Goal: Task Accomplishment & Management: Use online tool/utility

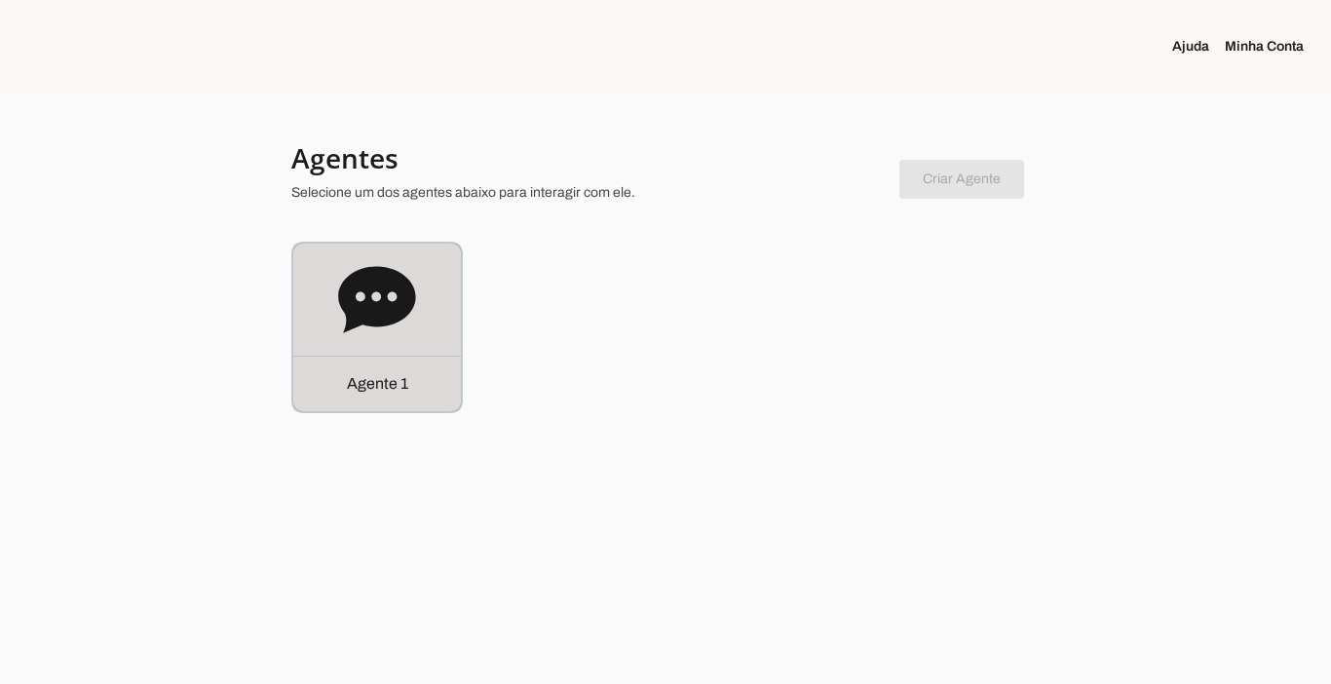
click at [382, 408] on div "Agente 1" at bounding box center [377, 384] width 168 height 56
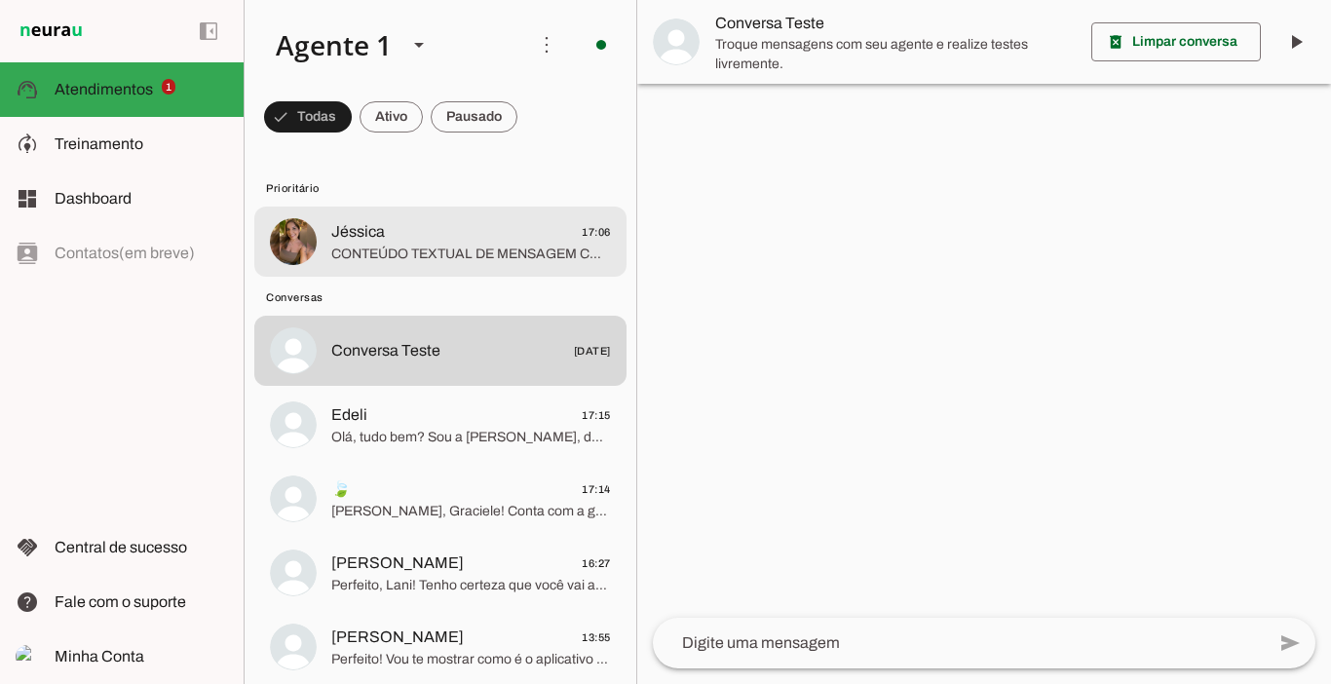
click at [474, 230] on span "Jéssica 17:06" at bounding box center [471, 232] width 280 height 24
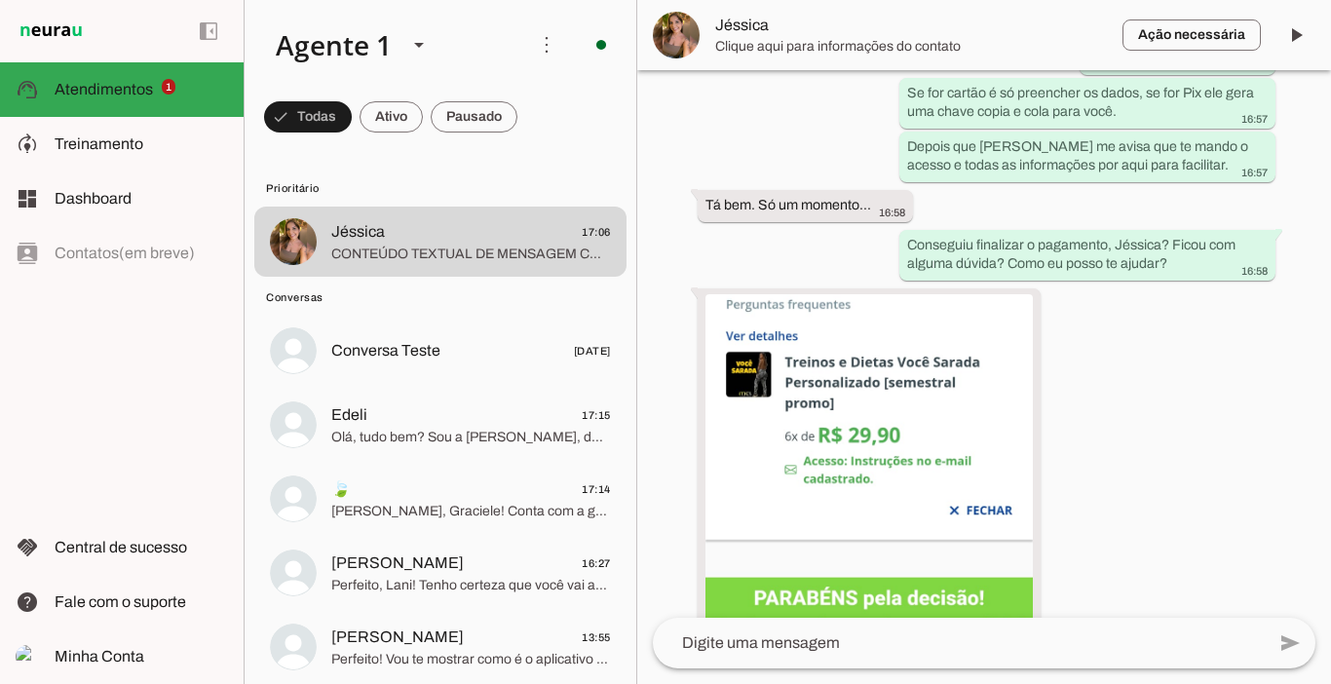
scroll to position [4056, 0]
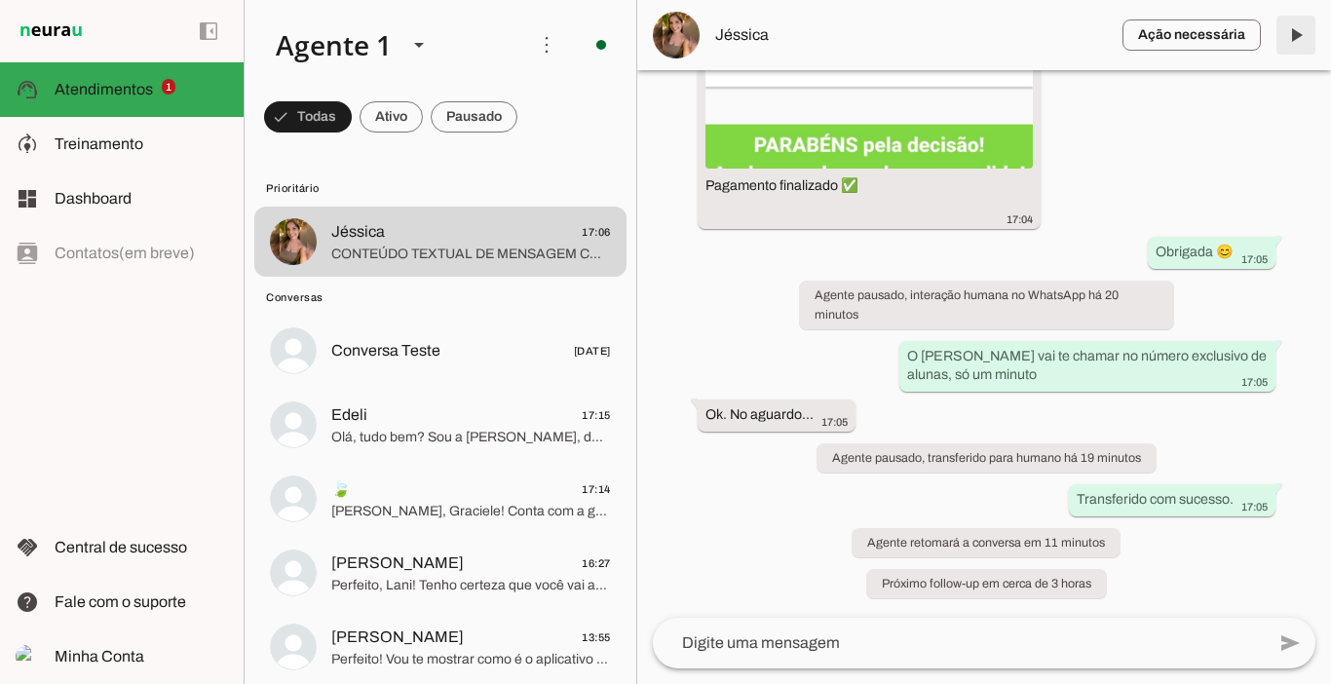
click at [1300, 19] on span at bounding box center [1296, 35] width 47 height 47
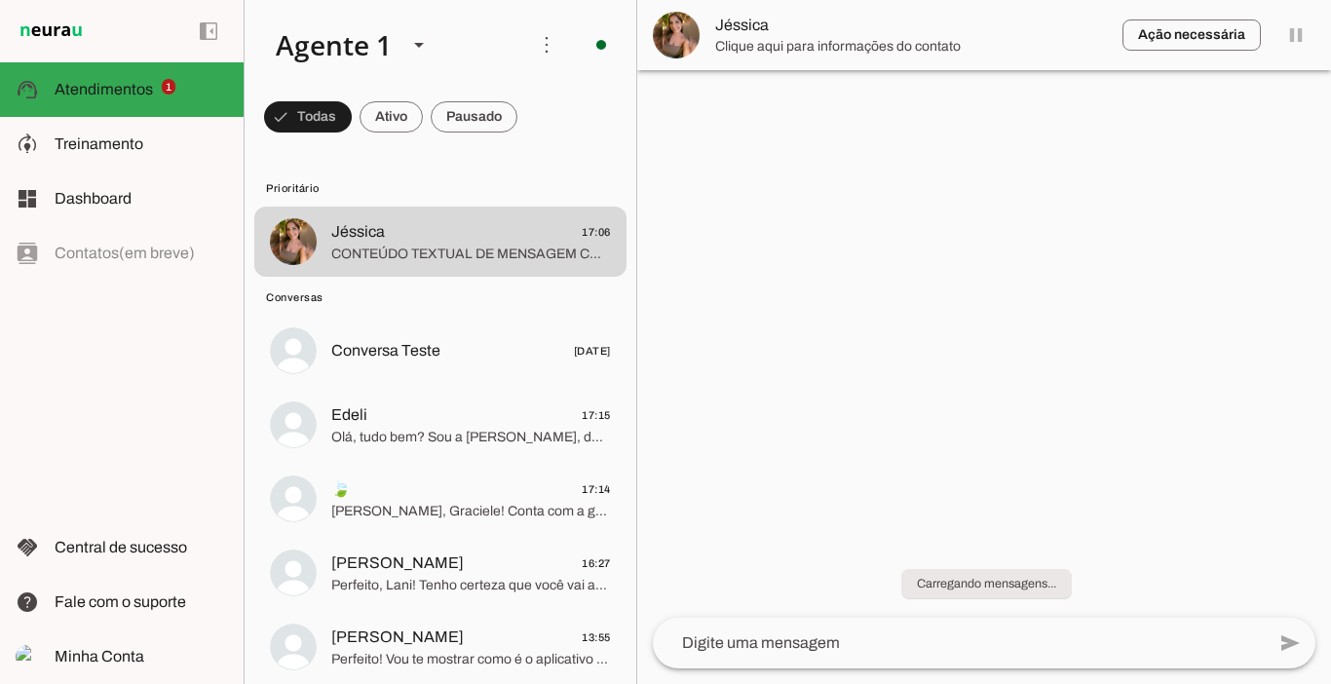
scroll to position [0, 0]
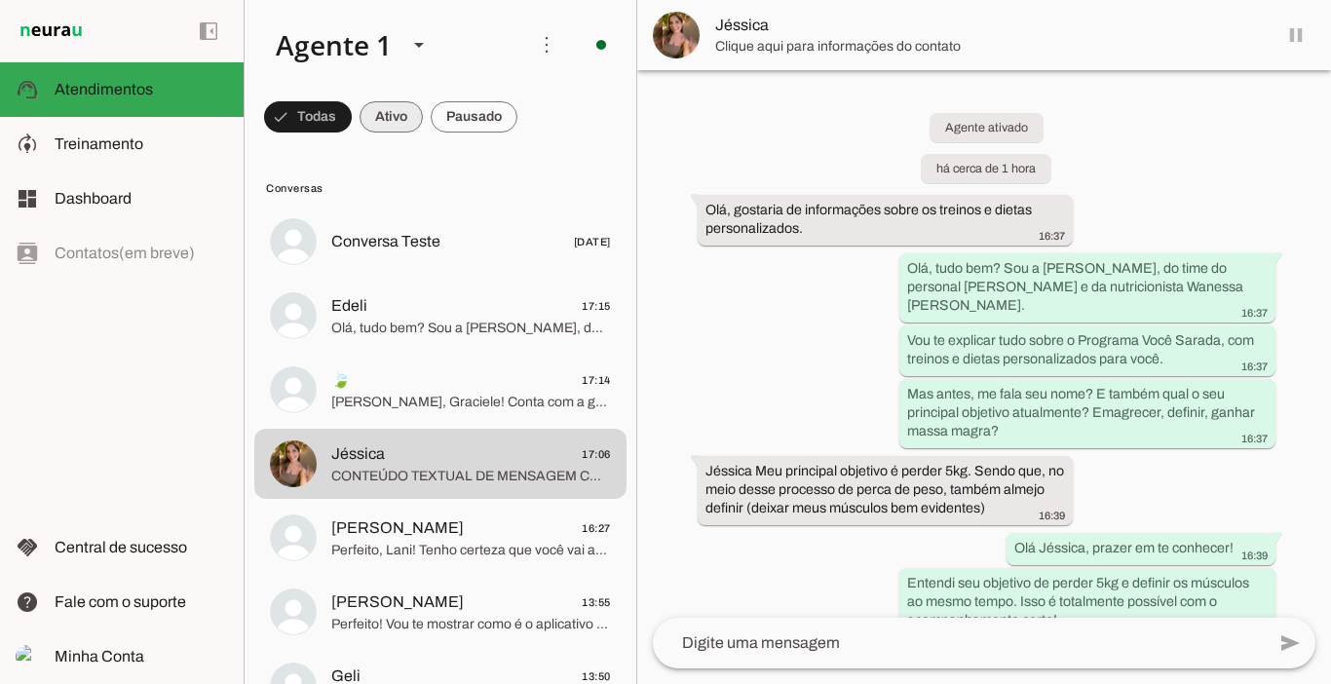
click at [372, 120] on span at bounding box center [391, 117] width 63 height 47
click at [472, 116] on span at bounding box center [474, 117] width 87 height 47
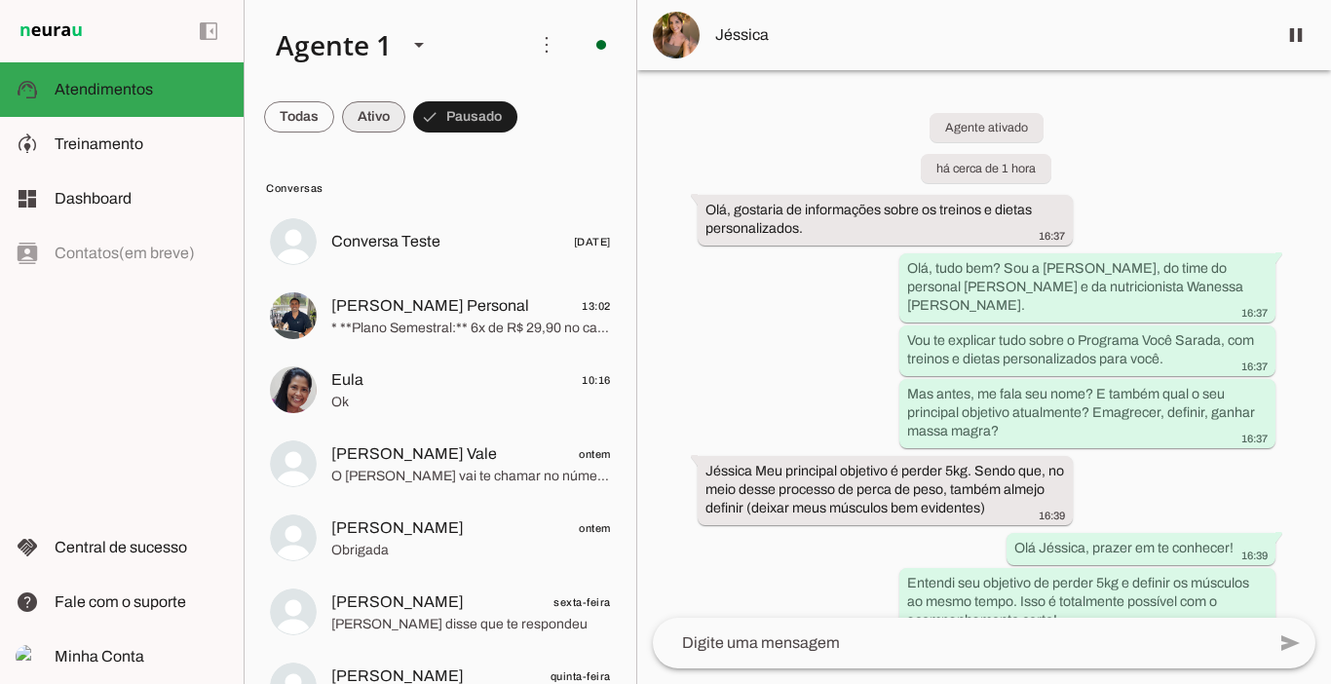
click at [391, 108] on span at bounding box center [373, 117] width 63 height 47
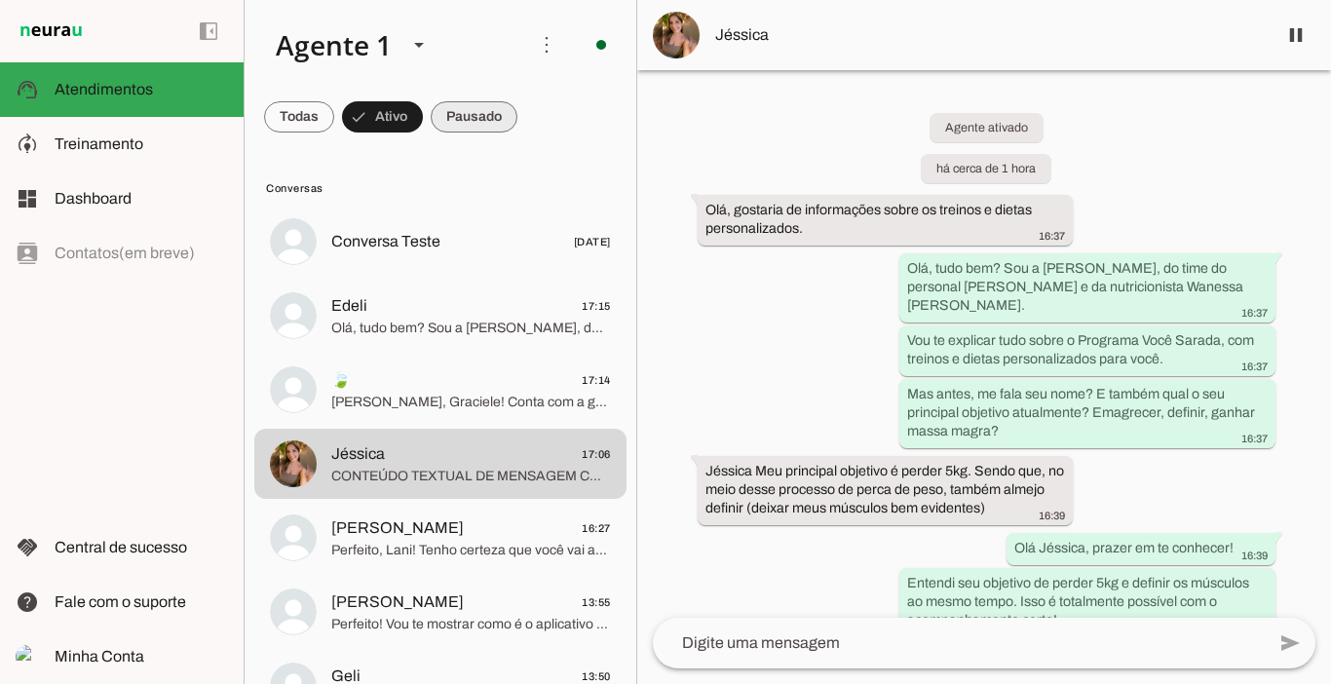
click at [476, 111] on span at bounding box center [474, 117] width 87 height 47
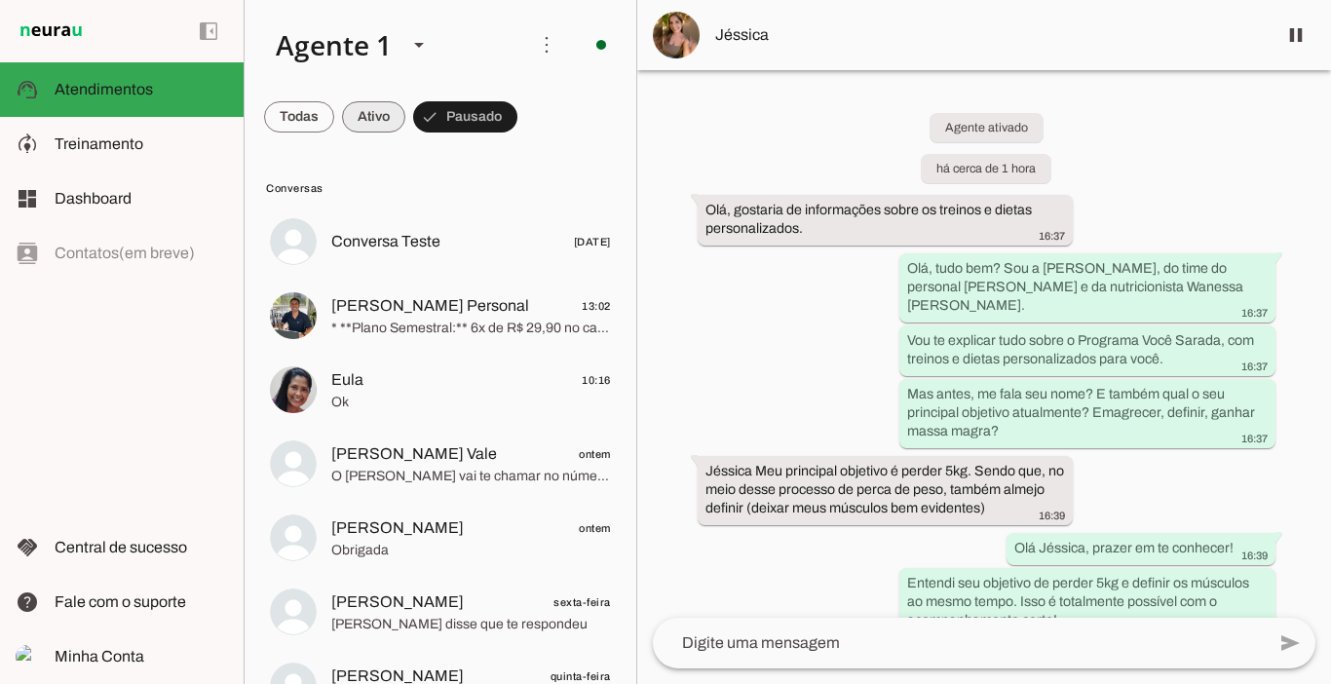
click at [361, 114] on span at bounding box center [373, 117] width 63 height 47
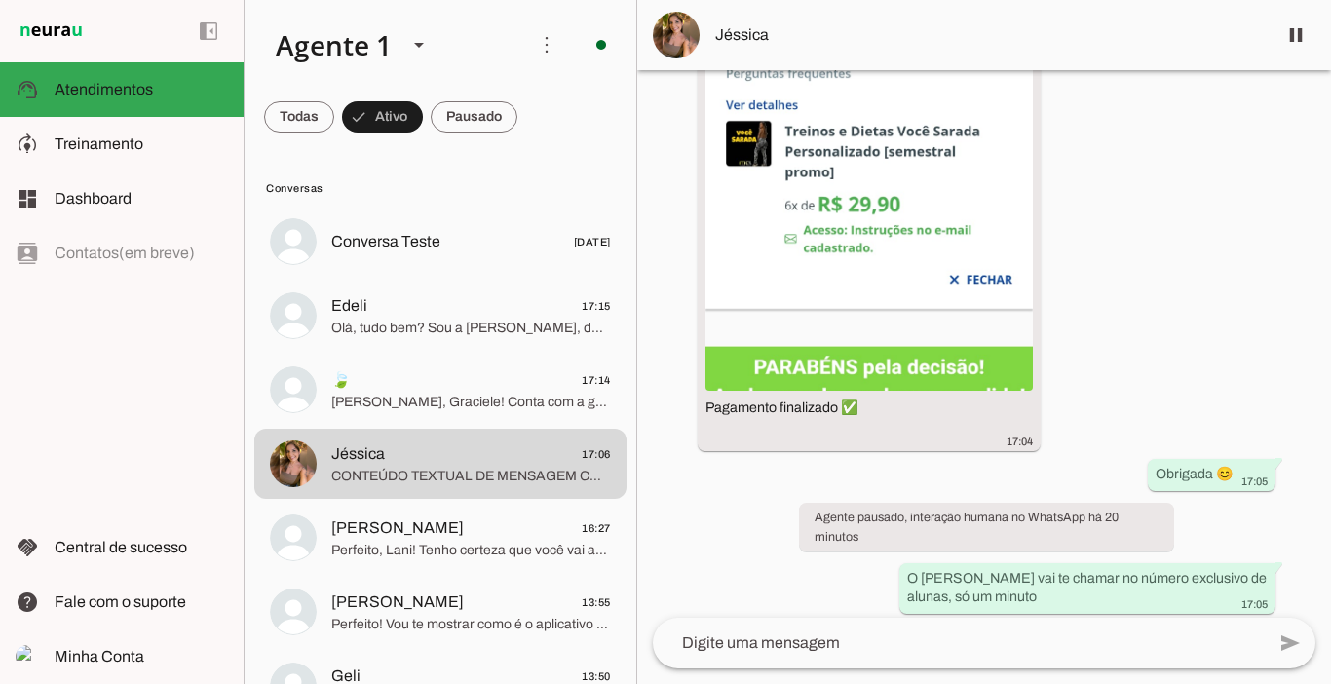
scroll to position [3825, 0]
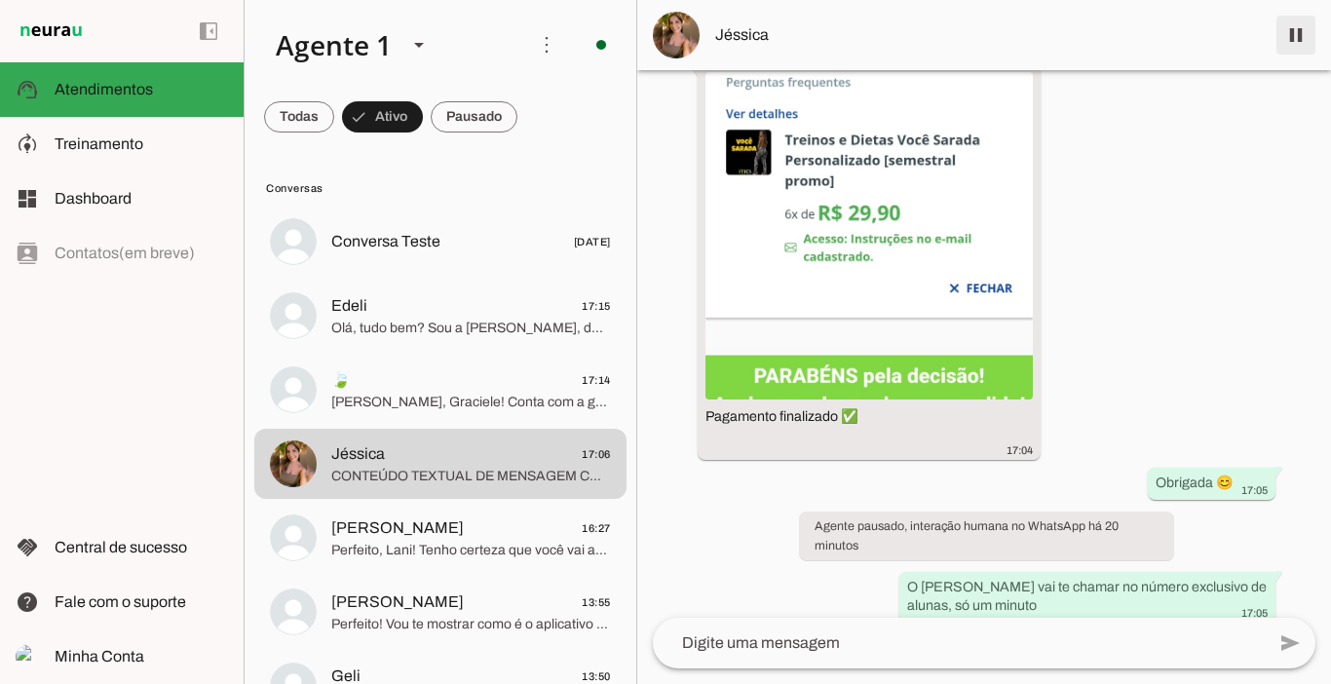
click at [1293, 43] on span at bounding box center [1296, 35] width 47 height 47
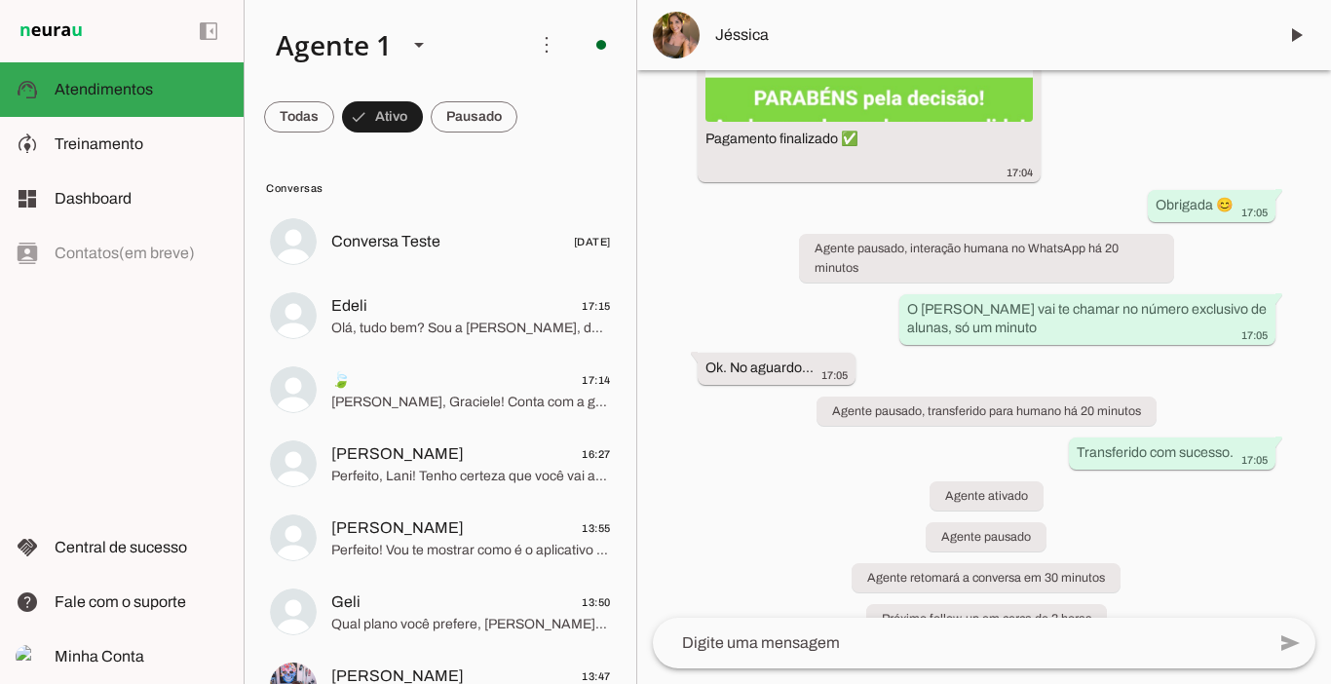
scroll to position [4138, 0]
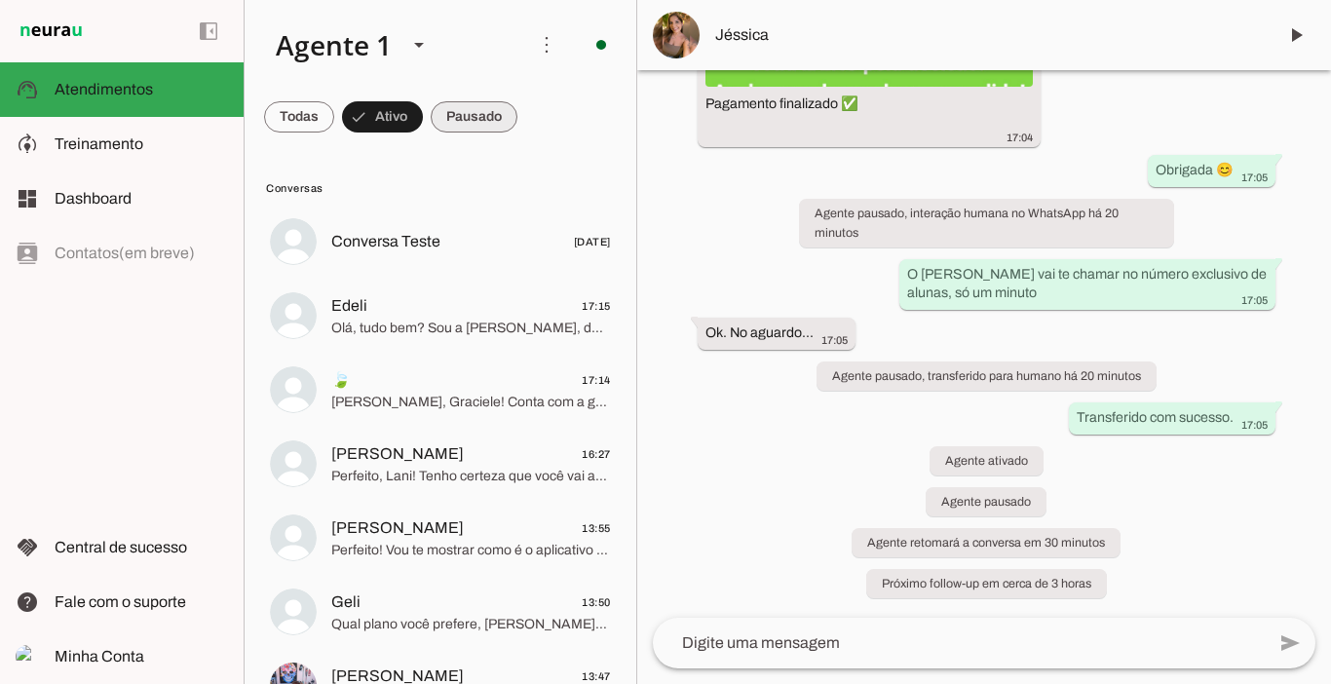
click at [482, 135] on span at bounding box center [474, 117] width 87 height 47
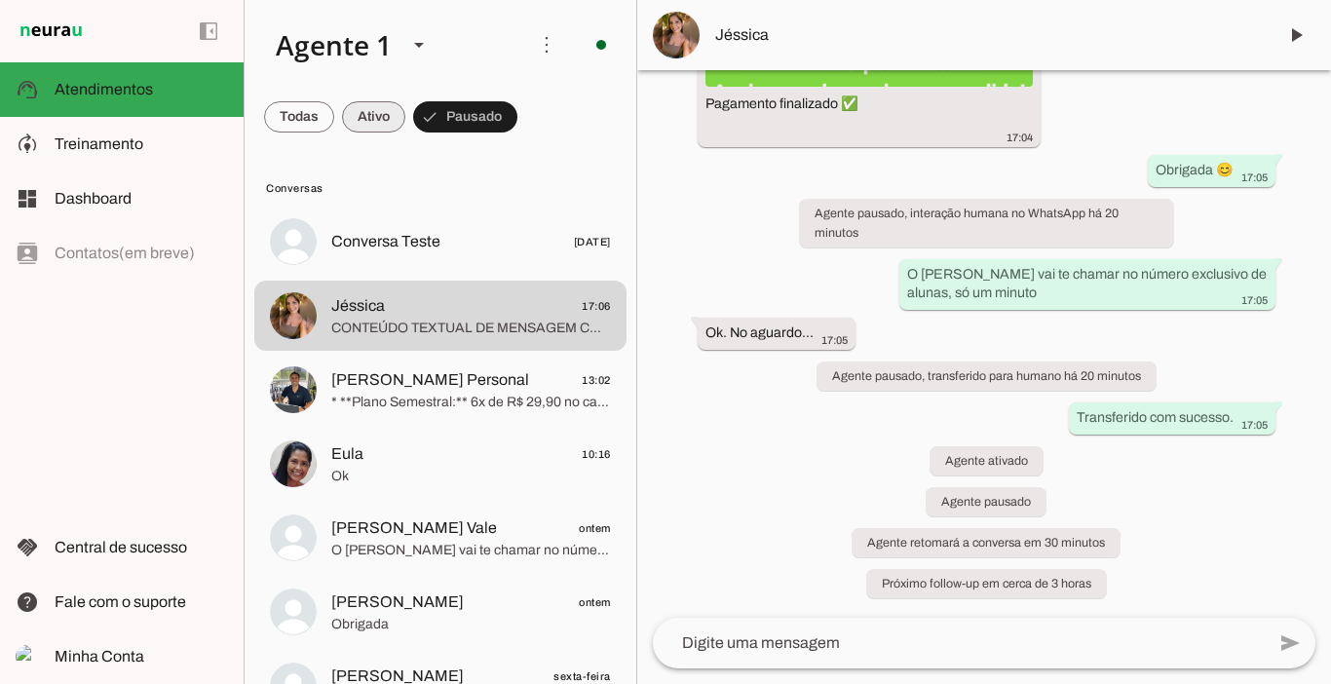
click at [379, 123] on span at bounding box center [373, 117] width 63 height 47
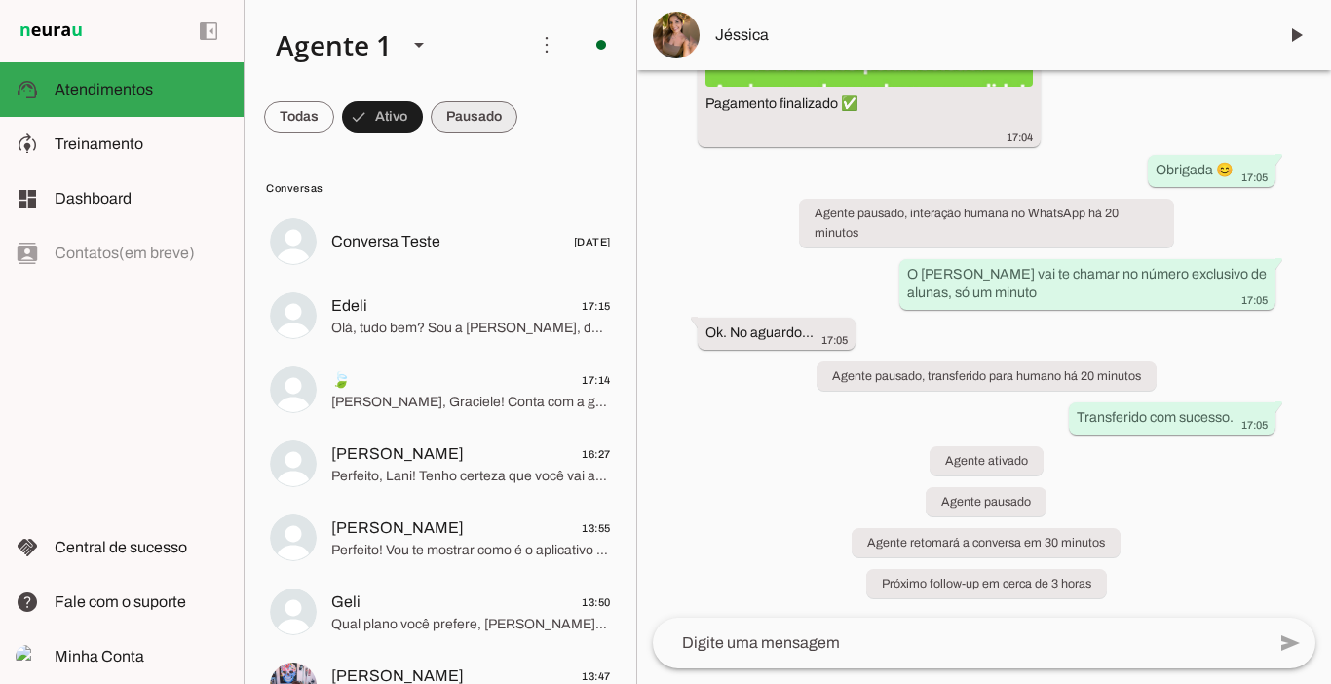
click at [499, 125] on span at bounding box center [474, 117] width 87 height 47
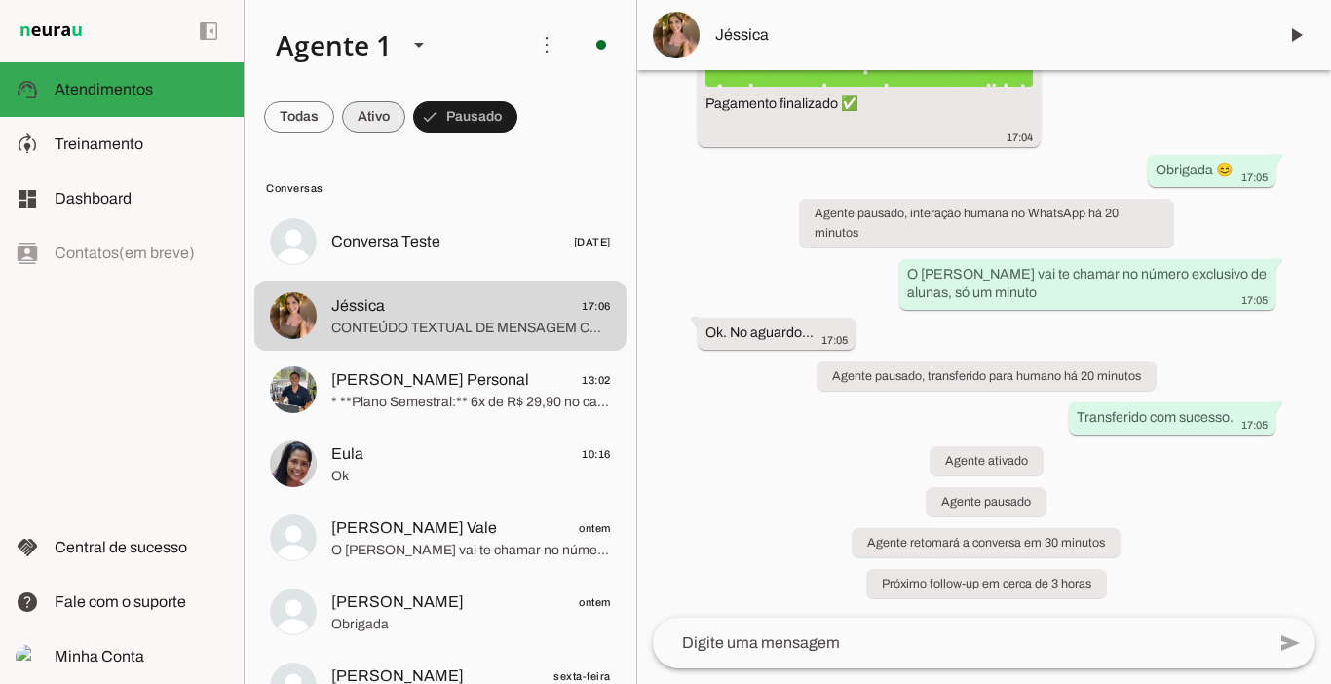
click at [359, 113] on span at bounding box center [373, 117] width 63 height 47
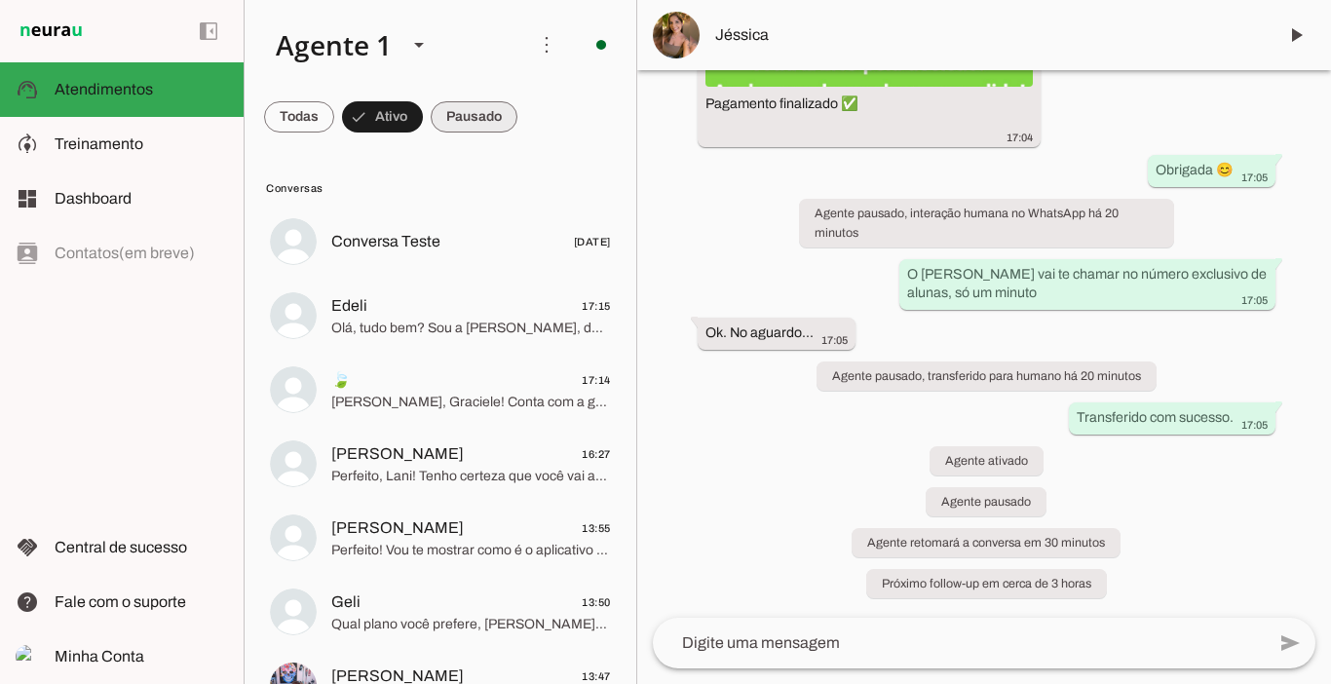
click at [445, 121] on span at bounding box center [474, 117] width 87 height 47
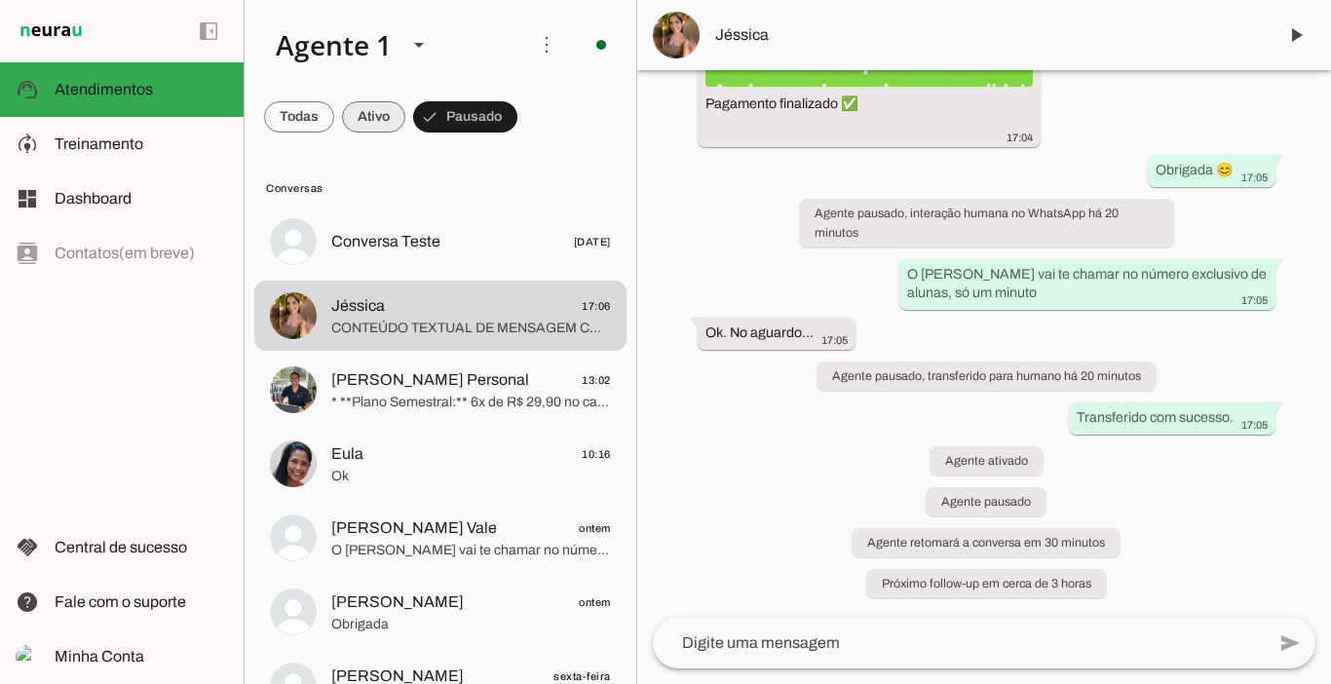
click at [392, 124] on span at bounding box center [373, 117] width 63 height 47
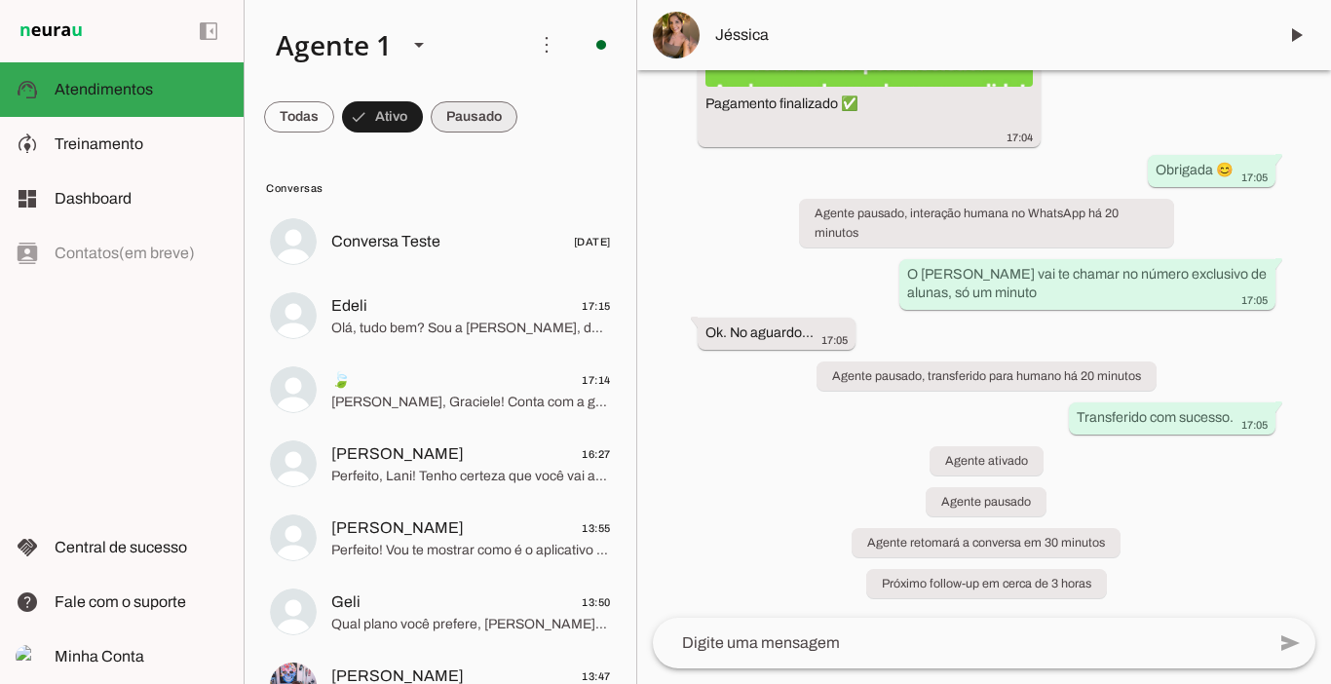
click at [474, 121] on span at bounding box center [474, 117] width 87 height 47
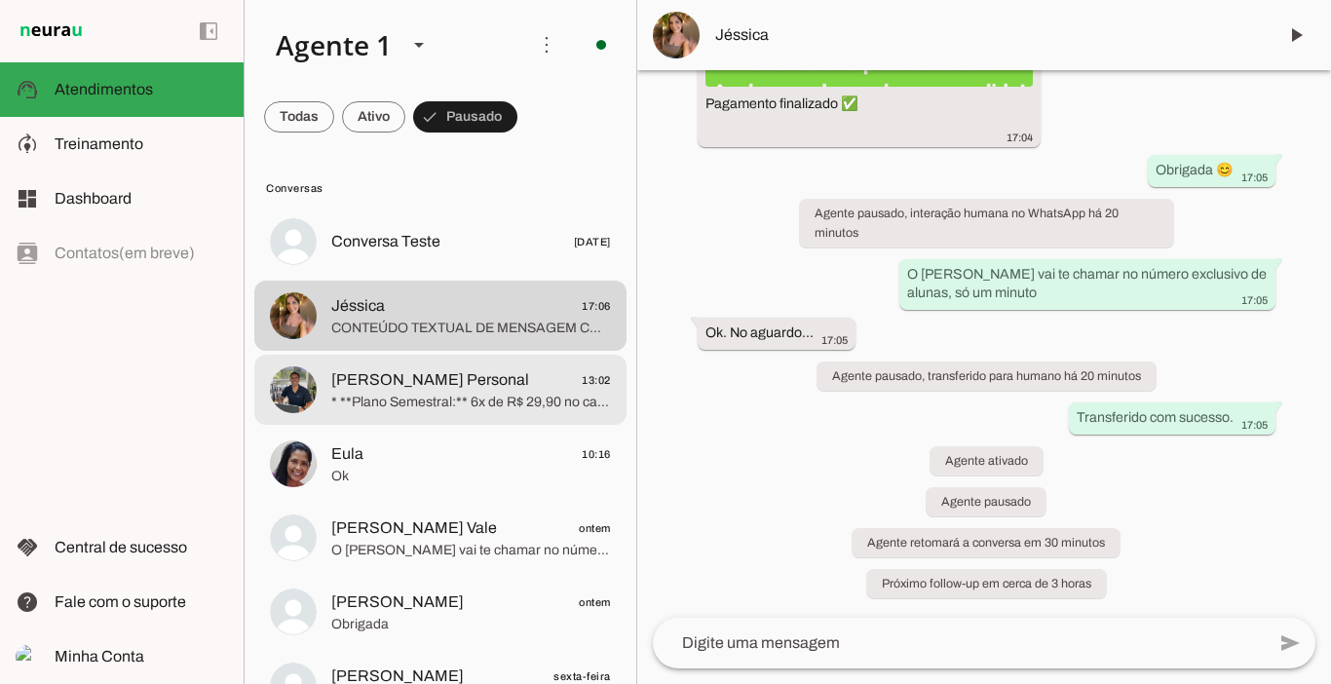
click at [394, 376] on span "[PERSON_NAME] Personal" at bounding box center [430, 379] width 198 height 23
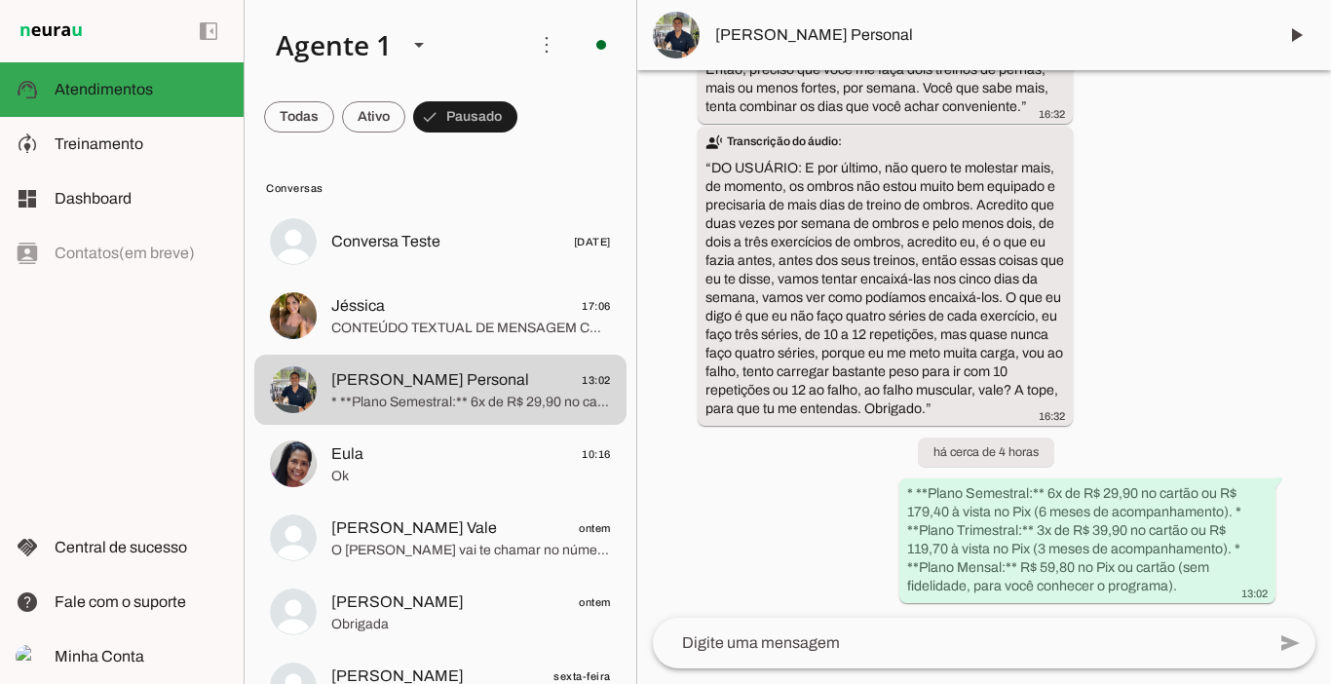
scroll to position [66767, 0]
click at [384, 120] on span at bounding box center [373, 117] width 63 height 47
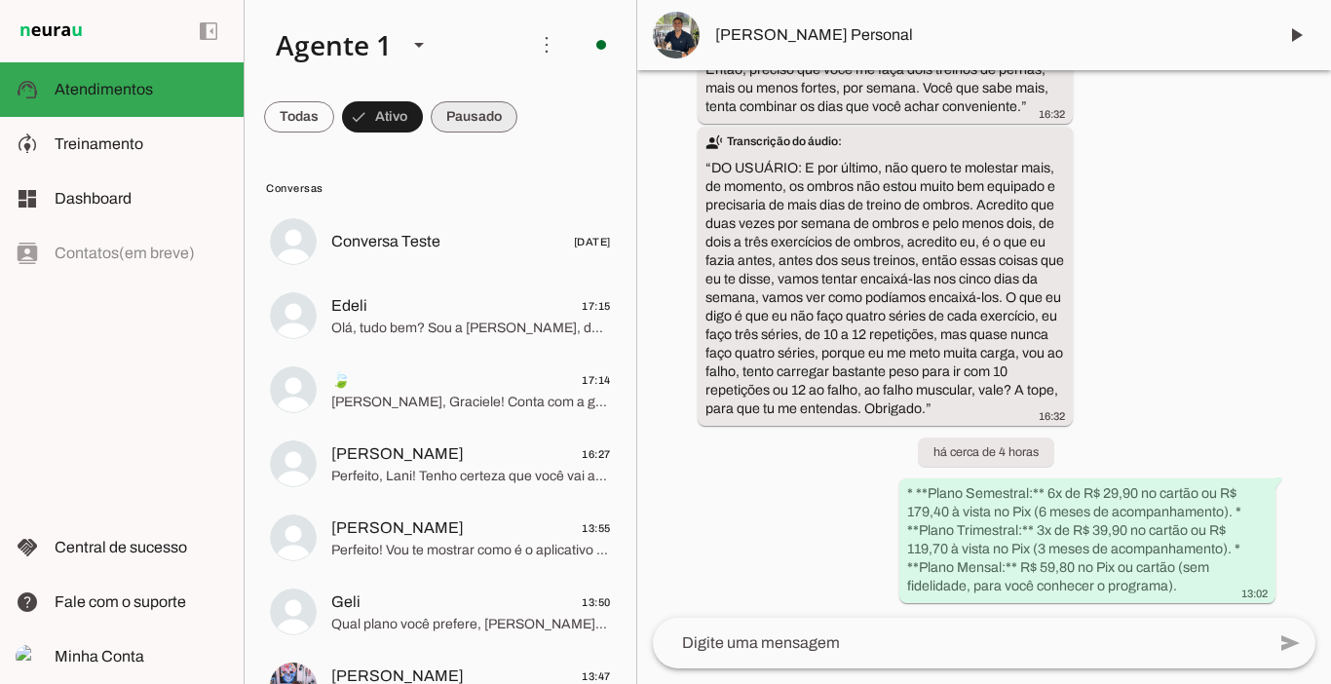
click at [460, 117] on span at bounding box center [474, 117] width 87 height 47
